Goal: Task Accomplishment & Management: Use online tool/utility

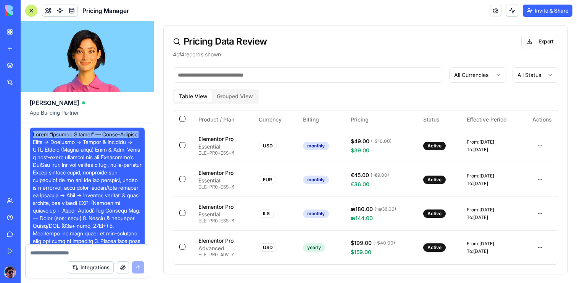
scroll to position [46, 0]
click at [235, 99] on div "All Currencies All Status Table View Grouped View Product / Plan Currency Billi…" at bounding box center [365, 171] width 403 height 207
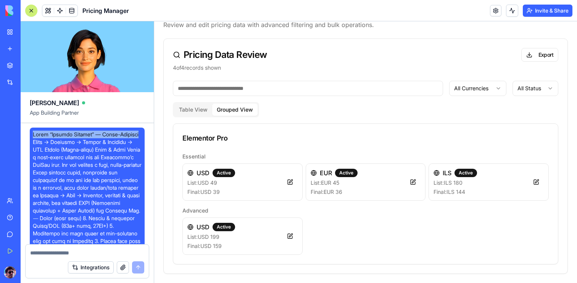
click at [193, 108] on button "Table View" at bounding box center [193, 110] width 38 height 12
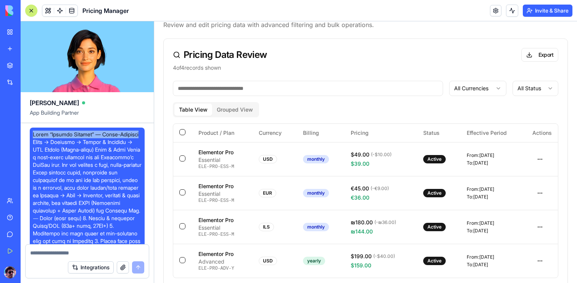
scroll to position [0, 0]
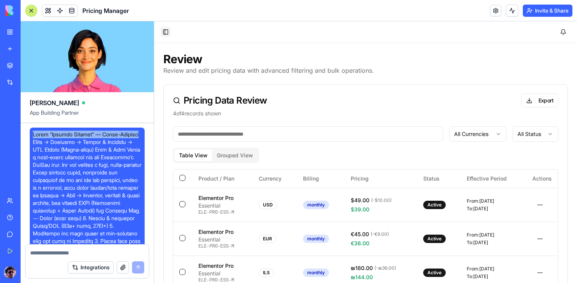
click at [163, 34] on button "Toggle Sidebar" at bounding box center [165, 32] width 11 height 11
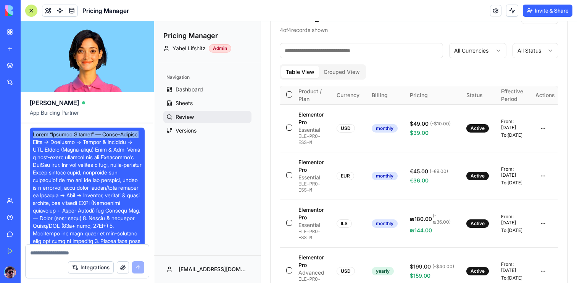
scroll to position [104, 0]
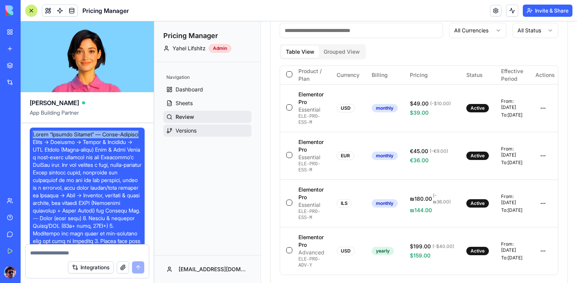
click at [207, 128] on link "Versions" at bounding box center [207, 131] width 88 height 12
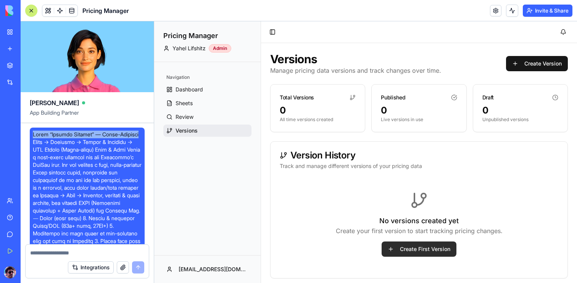
click at [419, 249] on button "Create First Version" at bounding box center [418, 249] width 75 height 15
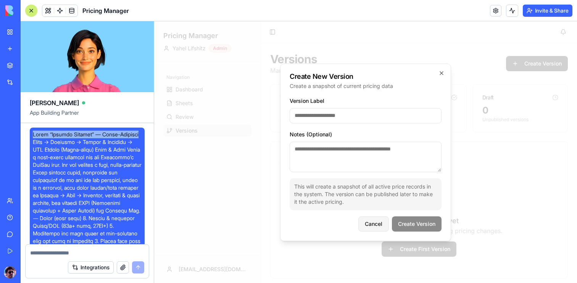
click at [377, 223] on button "Cancel" at bounding box center [373, 224] width 31 height 15
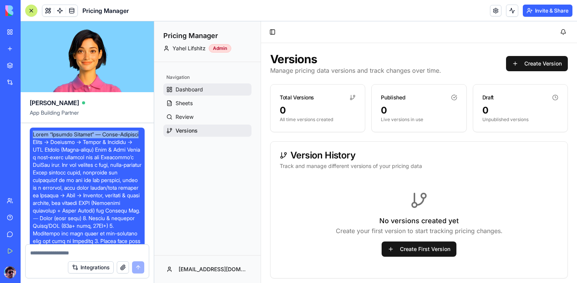
click at [195, 91] on span "Dashboard" at bounding box center [188, 90] width 27 height 8
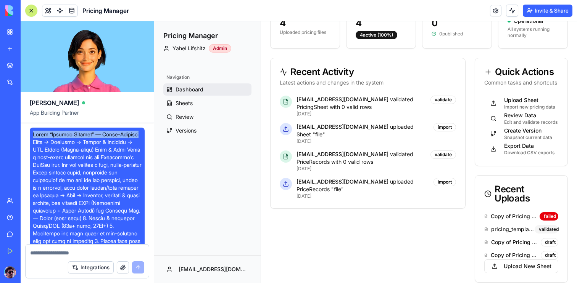
scroll to position [96, 0]
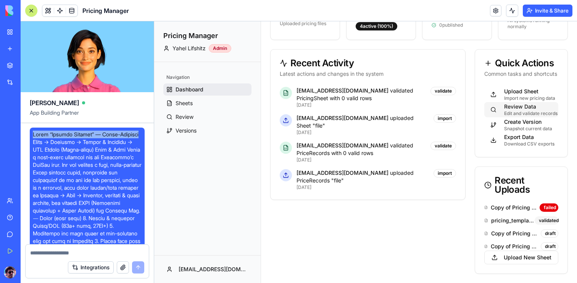
click at [519, 112] on div "Edit and validate records" at bounding box center [528, 114] width 48 height 6
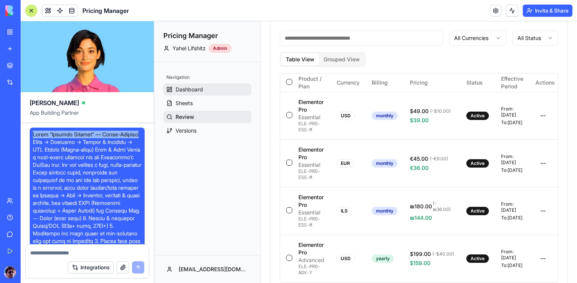
click at [202, 90] on span "Dashboard" at bounding box center [188, 90] width 27 height 8
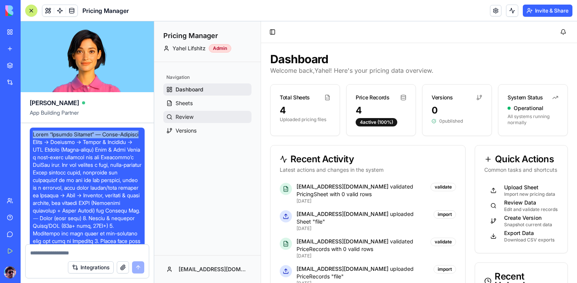
click at [188, 119] on span "Review" at bounding box center [184, 117] width 18 height 8
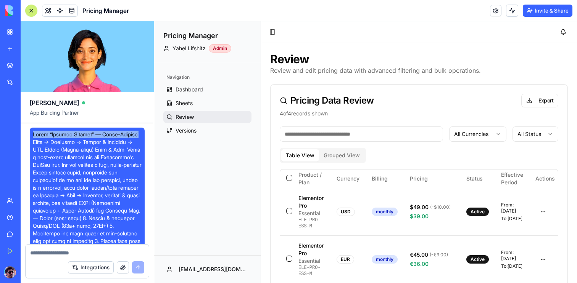
click at [351, 161] on button "Grouped View" at bounding box center [341, 155] width 45 height 12
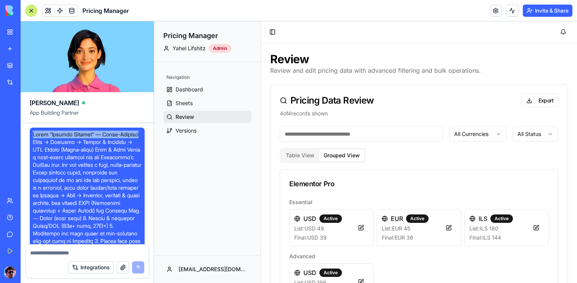
scroll to position [46, 0]
